Goal: Task Accomplishment & Management: Use online tool/utility

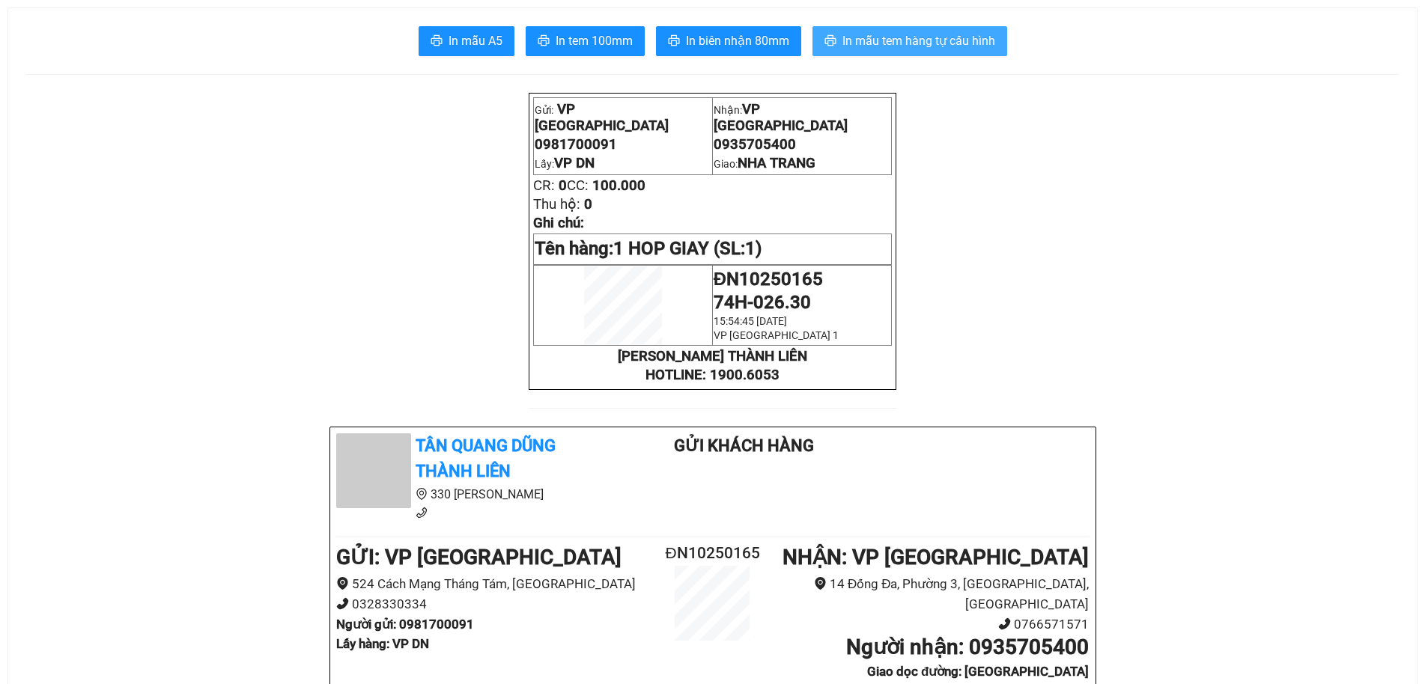
click at [935, 40] on span "In mẫu tem hàng tự cấu hình" at bounding box center [918, 40] width 153 height 19
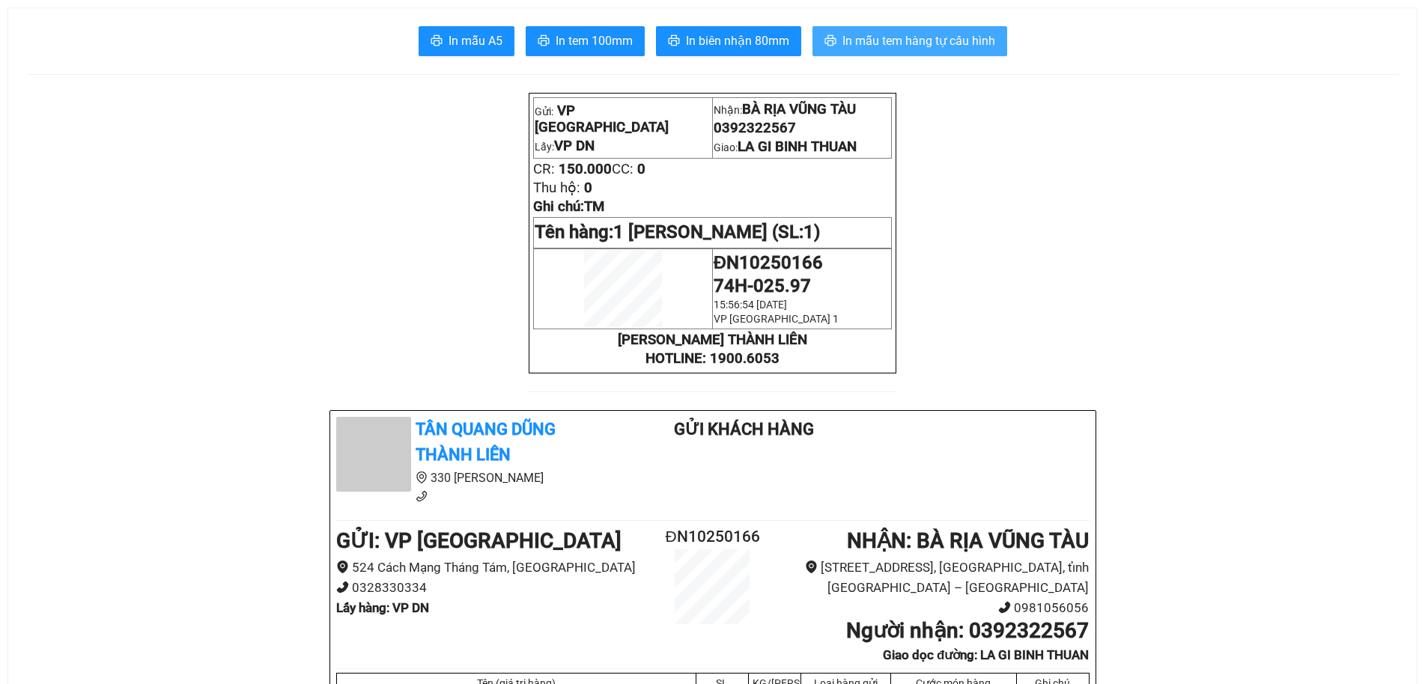
click at [967, 41] on span "In mẫu tem hàng tự cấu hình" at bounding box center [918, 40] width 153 height 19
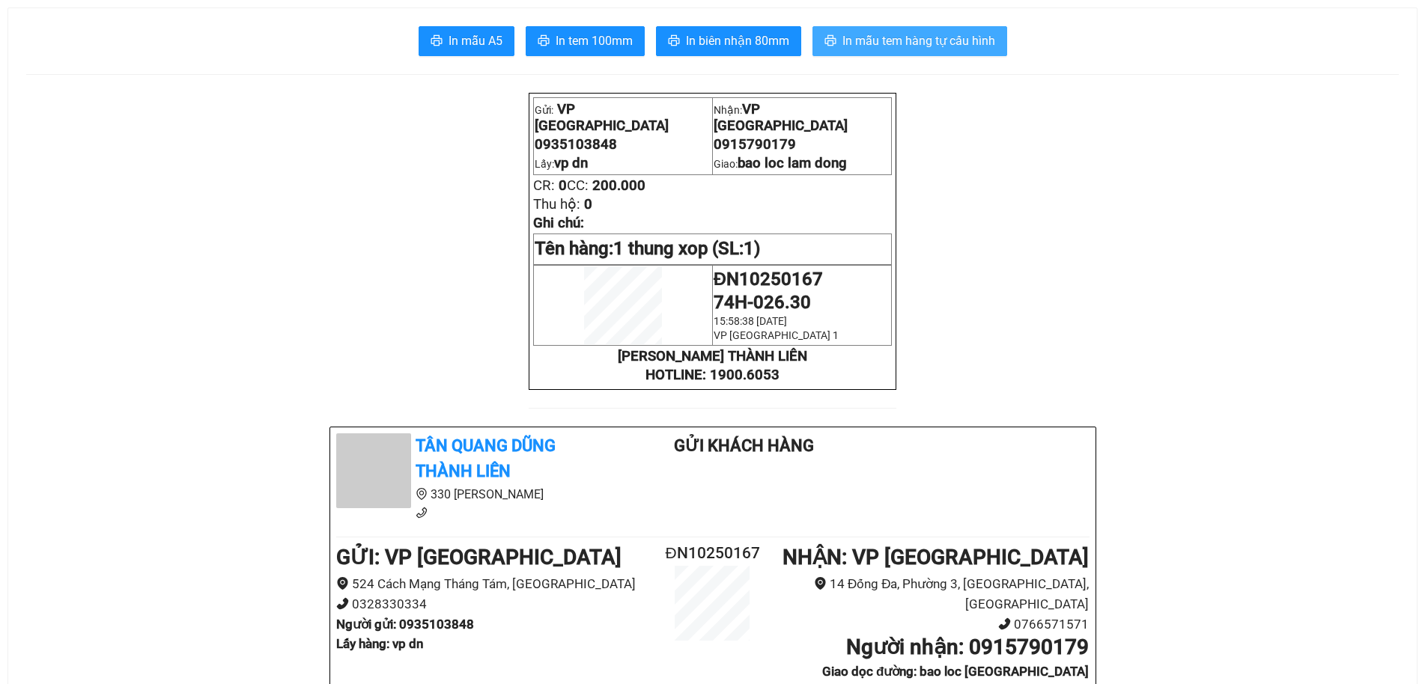
drag, startPoint x: 958, startPoint y: 37, endPoint x: 953, endPoint y: 25, distance: 12.1
click at [956, 26] on button "In mẫu tem hàng tự cấu hình" at bounding box center [909, 41] width 195 height 30
drag, startPoint x: 922, startPoint y: 39, endPoint x: 928, endPoint y: 46, distance: 9.5
click at [922, 39] on span "In mẫu tem hàng tự cấu hình" at bounding box center [918, 40] width 153 height 19
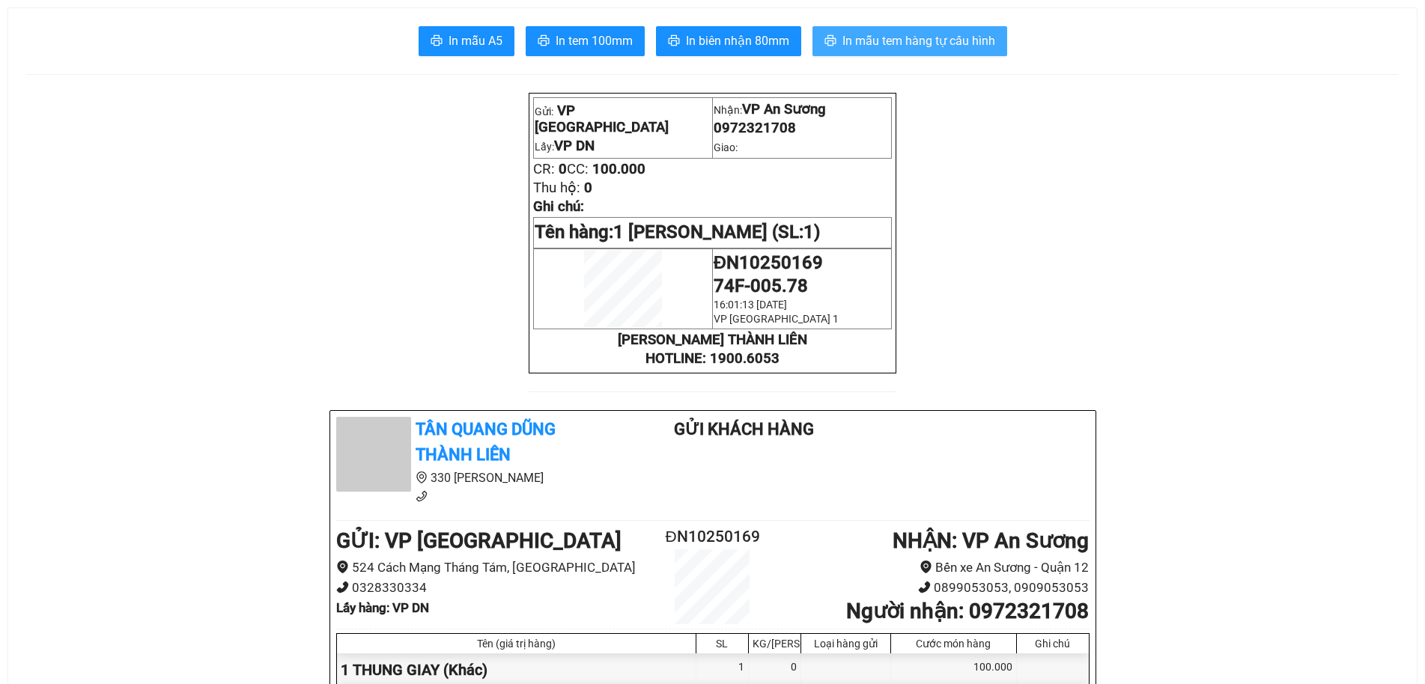
click at [940, 42] on span "In mẫu tem hàng tự cấu hình" at bounding box center [918, 40] width 153 height 19
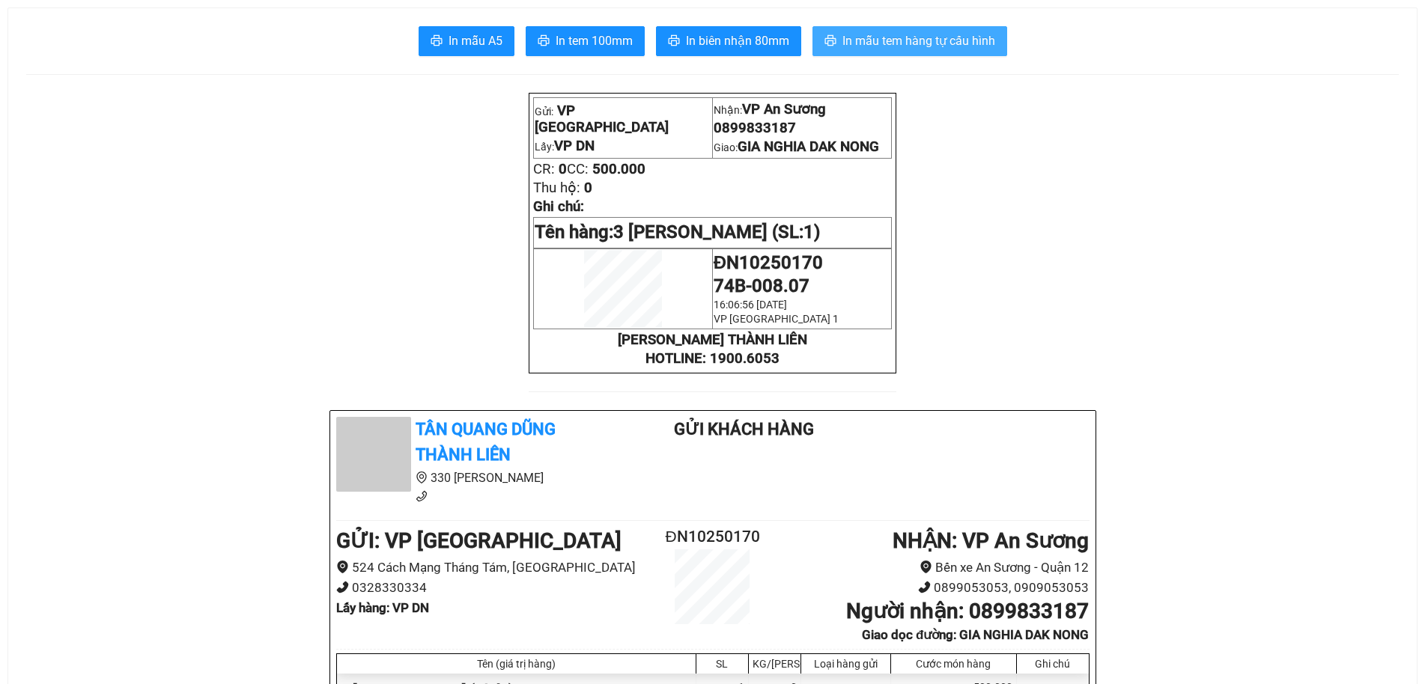
click at [884, 33] on span "In mẫu tem hàng tự cấu hình" at bounding box center [918, 40] width 153 height 19
